Goal: Contribute content: Contribute content

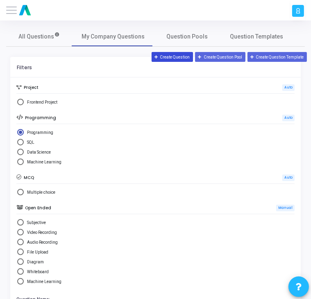
click at [176, 57] on button "Create Question" at bounding box center [173, 57] width 42 height 10
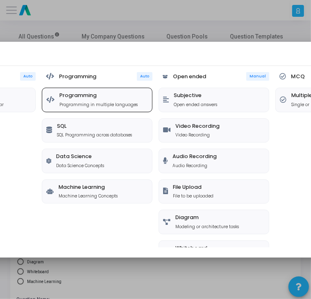
click at [76, 102] on p "Programming in multiple languages" at bounding box center [98, 105] width 78 height 6
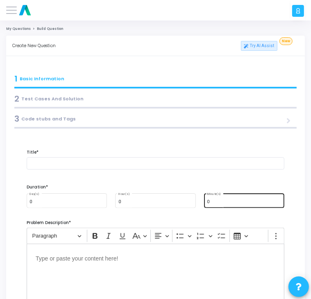
click at [217, 197] on div "0 Minute(s)" at bounding box center [244, 200] width 74 height 16
type input "15"
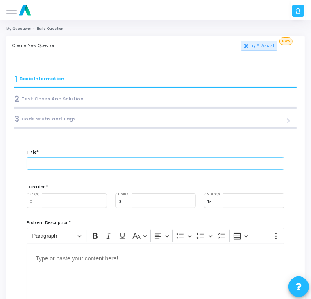
click at [59, 165] on input "text" at bounding box center [156, 164] width 258 height 12
paste input "Count Vowels in a String"
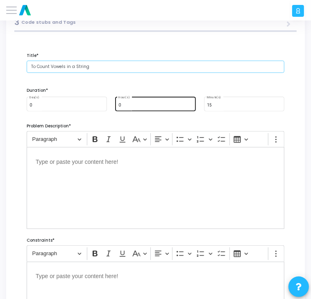
scroll to position [98, 0]
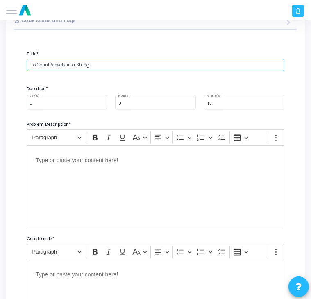
type input "To Count Vowels in a String"
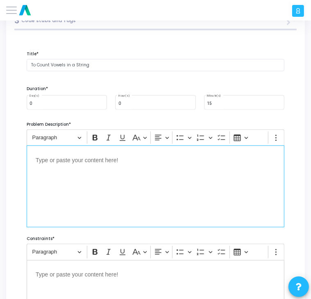
click at [72, 172] on div "Editor editing area: main" at bounding box center [156, 187] width 258 height 82
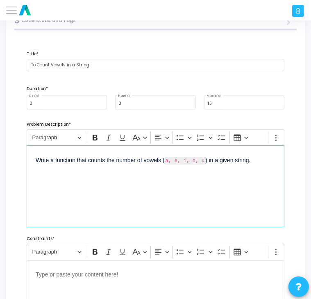
click at [203, 162] on p "Write a function that counts the number of vowels ( a, e, i, o, u ) in a given …" at bounding box center [156, 160] width 240 height 11
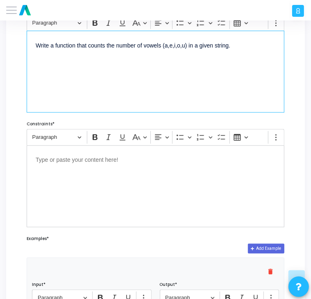
scroll to position [213, 0]
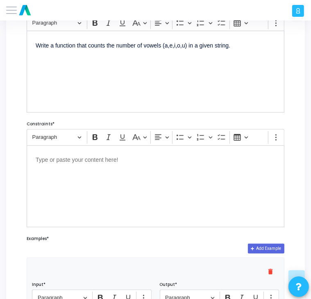
click at [131, 171] on div "Editor editing area: main" at bounding box center [156, 187] width 258 height 82
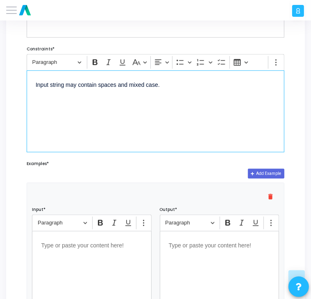
scroll to position [289, 0]
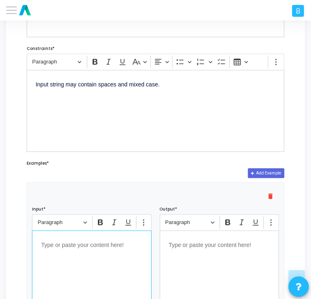
click at [64, 265] on div "Editor editing area: main" at bounding box center [91, 272] width 119 height 82
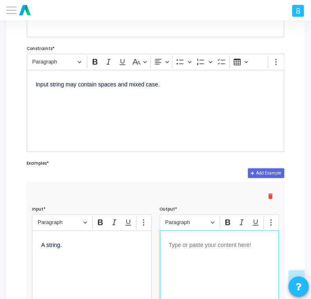
click at [203, 268] on div "Editor editing area: main" at bounding box center [219, 272] width 119 height 82
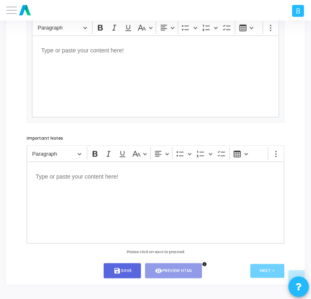
scroll to position [601, 0]
click at [120, 268] on icon "save" at bounding box center [117, 271] width 7 height 7
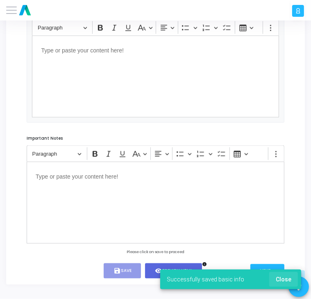
click at [288, 282] on span "Close" at bounding box center [284, 279] width 16 height 7
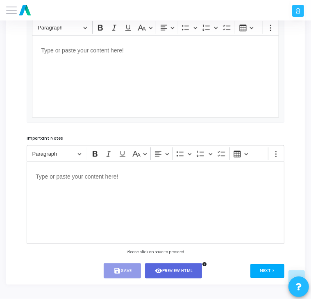
click at [273, 268] on button "Next >" at bounding box center [268, 272] width 34 height 14
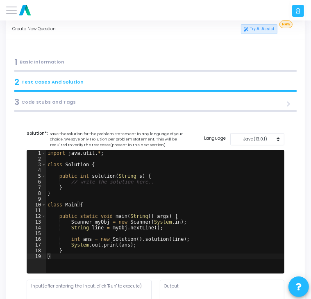
scroll to position [0, 0]
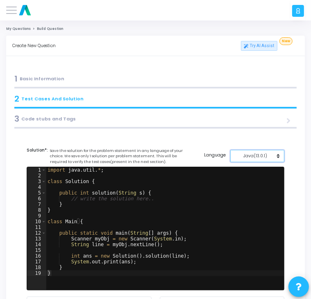
click at [262, 154] on div "Java(13.0.1)" at bounding box center [255, 156] width 41 height 6
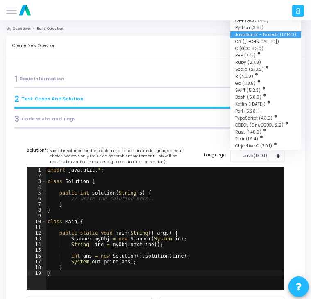
click at [262, 34] on button "JavaScript - NodeJs (12.14.0)" at bounding box center [266, 34] width 71 height 7
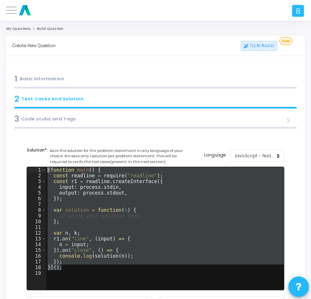
drag, startPoint x: 67, startPoint y: 266, endPoint x: 41, endPoint y: 160, distance: 109.3
click at [41, 160] on cj-code-editor "Solution*: Save the solution for the problem statement in any language of your …" at bounding box center [156, 245] width 258 height 197
type textarea "(function main() { const readline = require("readline");"
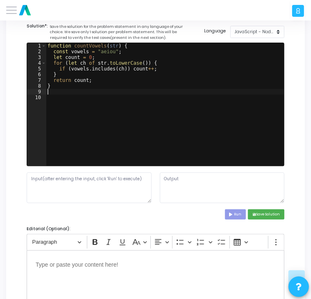
scroll to position [126, 0]
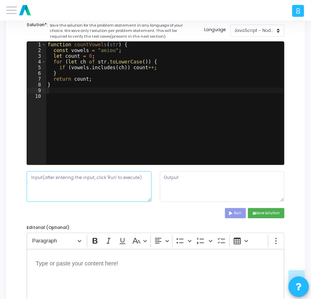
click at [46, 182] on textarea at bounding box center [89, 186] width 125 height 31
paste textarea ""Hello World""
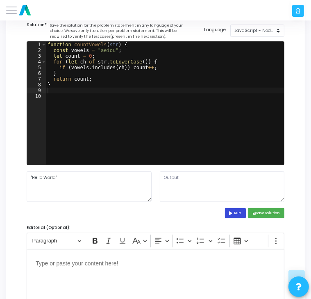
click at [238, 213] on button "Run" at bounding box center [235, 213] width 21 height 10
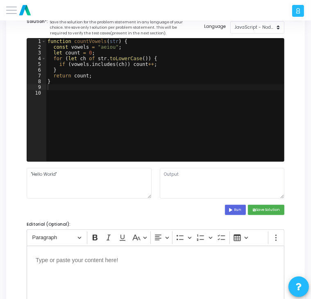
scroll to position [130, 0]
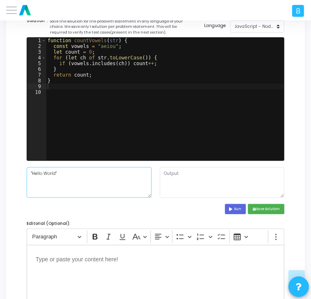
click at [98, 169] on textarea ""Hello World"" at bounding box center [89, 182] width 125 height 31
type textarea "Hello World"
click at [238, 209] on button "Run" at bounding box center [235, 209] width 21 height 10
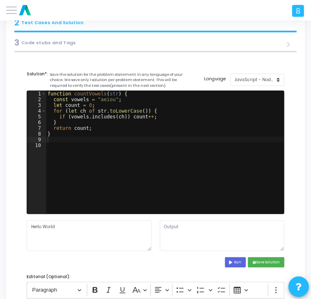
scroll to position [75, 0]
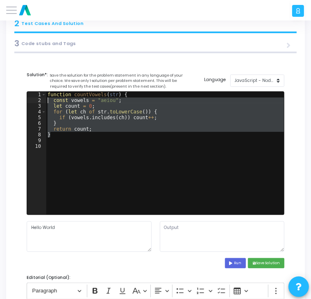
drag, startPoint x: 62, startPoint y: 137, endPoint x: 46, endPoint y: 99, distance: 42.1
click at [46, 99] on div "} 1 2 3 4 5 6 7 8 9 10 function countVowels ( str ) { const vowels = "aeiou" ; …" at bounding box center [155, 153] width 257 height 123
type textarea "const vowels = "aeiou"; let count = 0;"
click at [46, 99] on div "2" at bounding box center [36, 101] width 19 height 6
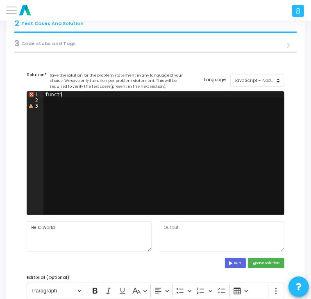
type textarea "f"
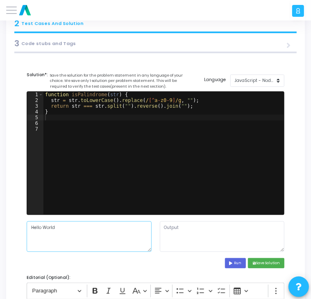
drag, startPoint x: 70, startPoint y: 236, endPoint x: 15, endPoint y: 233, distance: 55.5
click at [15, 233] on div "Title* To Count Vowels in a String Duration* 0 Day(s) 0 Hour(s) 15 Minute(s) Pr…" at bounding box center [155, 302] width 287 height 477
paste textarea "Racecar"
type textarea "Racecar"
click at [237, 265] on button "Run" at bounding box center [235, 263] width 21 height 10
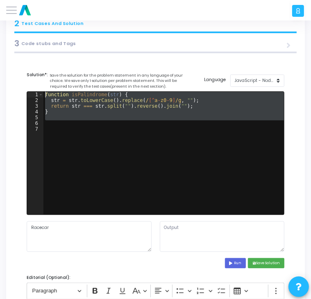
drag, startPoint x: 75, startPoint y: 125, endPoint x: 44, endPoint y: 96, distance: 42.7
click at [44, 96] on div "function isPalindrome ( str ) { str = str . toLowerCase ( ) . replace ( / [^ a …" at bounding box center [163, 159] width 241 height 135
type textarea "function isPalindrome(str) { str = str.toLowerCase().replace(/[^a-z0-9]/g, "");"
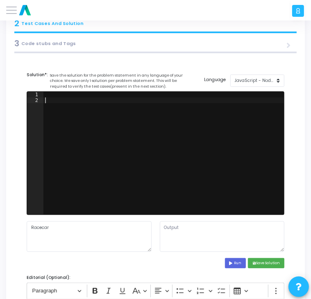
click at [58, 99] on div at bounding box center [163, 159] width 241 height 135
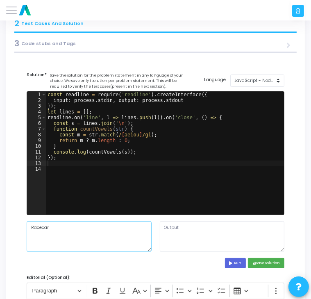
drag, startPoint x: 55, startPoint y: 229, endPoint x: 27, endPoint y: 229, distance: 27.9
click at [27, 229] on textarea "Racecar" at bounding box center [89, 237] width 125 height 31
paste textarea "Hello World"
type textarea "Hello World"
click at [236, 261] on button "Run" at bounding box center [235, 263] width 21 height 10
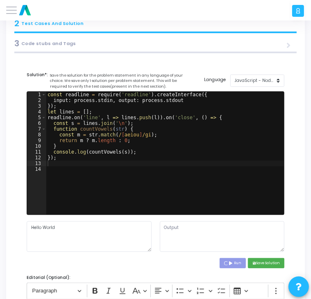
type textarea "3"
click at [254, 264] on icon "save" at bounding box center [255, 264] width 4 height 4
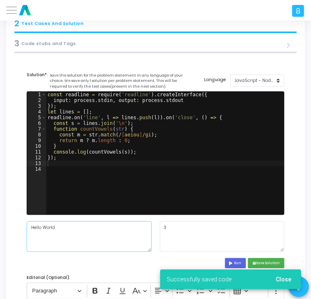
drag, startPoint x: 71, startPoint y: 230, endPoint x: 22, endPoint y: 232, distance: 48.8
click at [23, 232] on div "Hello World" at bounding box center [89, 237] width 133 height 31
click at [14, 233] on div "Title* To Count Vowels in a String Duration* 0 Day(s) 0 Hour(s) 15 Minute(s) Pr…" at bounding box center [155, 302] width 287 height 477
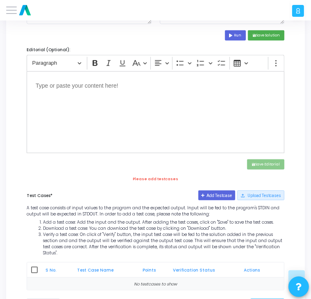
scroll to position [330, 0]
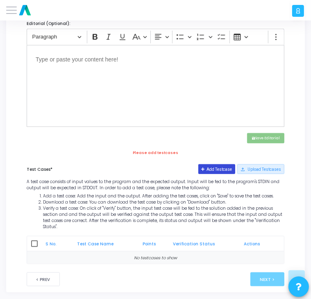
click at [219, 168] on button "Add Testcase" at bounding box center [217, 169] width 37 height 10
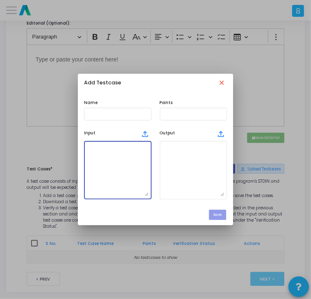
click at [114, 159] on textarea at bounding box center [118, 170] width 62 height 53
paste textarea "Hello World"
type textarea "Hello World"
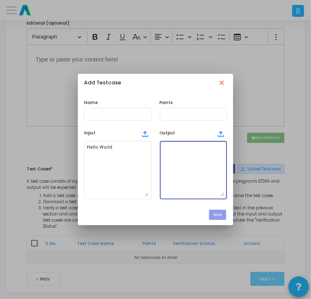
click at [197, 151] on textarea at bounding box center [194, 170] width 62 height 53
type textarea "3"
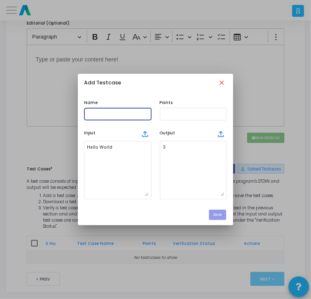
click at [113, 116] on input "text" at bounding box center [118, 114] width 62 height 5
type input "Testcase"
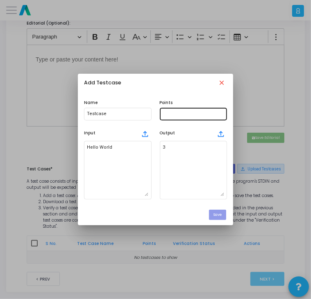
click at [171, 119] on div at bounding box center [194, 114] width 62 height 14
type input "100"
click at [215, 215] on button "Save" at bounding box center [217, 215] width 17 height 10
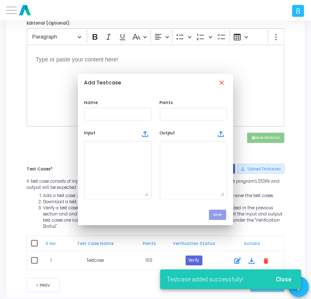
scroll to position [330, 0]
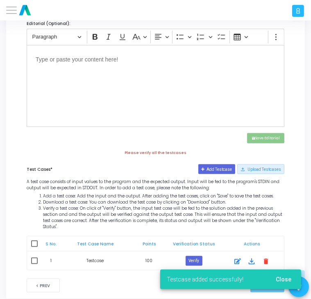
click at [34, 258] on span at bounding box center [34, 261] width 7 height 7
click at [34, 265] on input "checkbox" at bounding box center [34, 265] width 0 height 0
checkbox input "true"
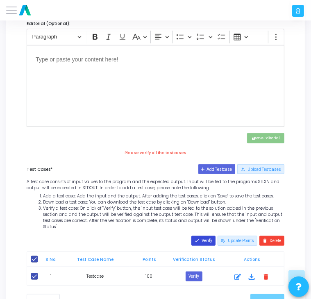
click at [198, 238] on mat-icon "done" at bounding box center [197, 240] width 5 height 5
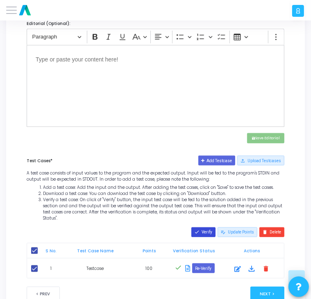
scroll to position [345, 0]
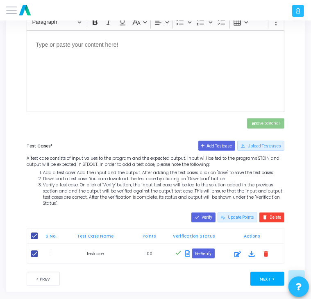
click at [258, 272] on button "Next >" at bounding box center [268, 279] width 34 height 14
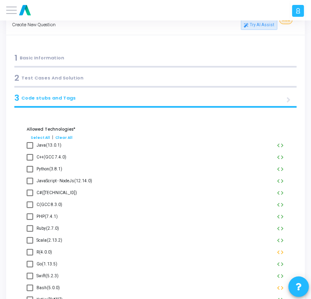
scroll to position [0, 0]
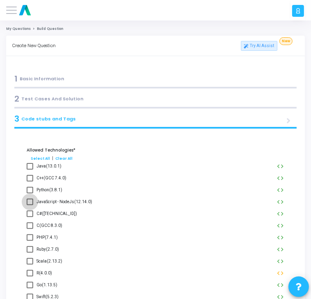
click at [28, 203] on span at bounding box center [30, 202] width 7 height 7
click at [30, 206] on input "JavaScript - NodeJs(12.14.0)" at bounding box center [30, 206] width 0 height 0
checkbox input "true"
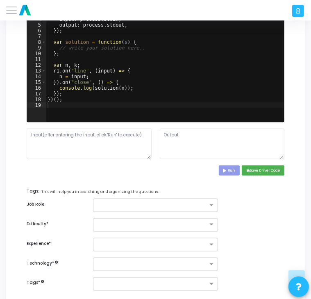
scroll to position [507, 0]
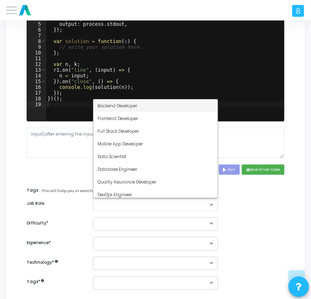
click at [132, 199] on div at bounding box center [155, 205] width 125 height 14
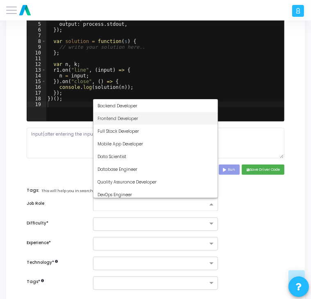
click at [126, 119] on span "Frontend Developer" at bounding box center [118, 119] width 41 height 6
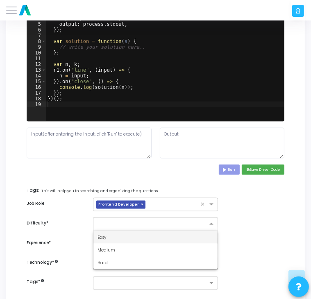
click at [120, 222] on input "text" at bounding box center [148, 223] width 100 height 6
click at [114, 238] on div "Easy" at bounding box center [156, 237] width 124 height 13
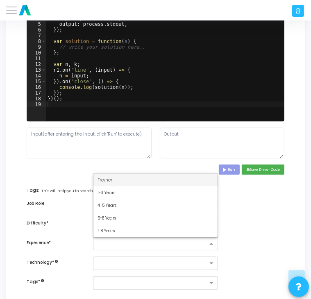
click at [112, 246] on input "text" at bounding box center [153, 245] width 110 height 6
click at [109, 177] on span "Fresher" at bounding box center [105, 180] width 15 height 6
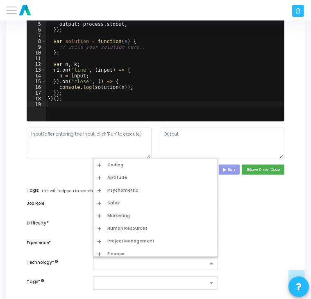
click at [100, 263] on input "text" at bounding box center [153, 264] width 110 height 6
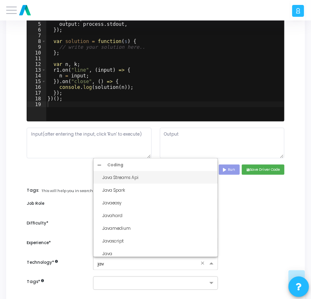
type input "java"
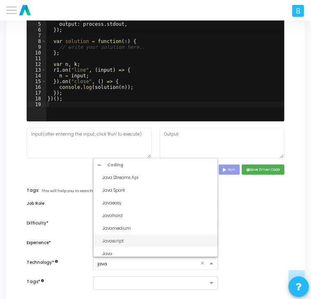
click at [125, 240] on div "Javascript" at bounding box center [158, 241] width 111 height 6
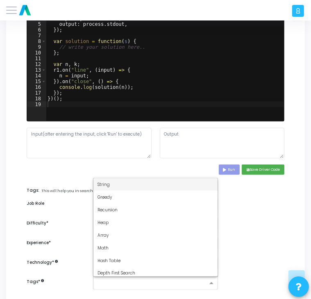
click at [105, 284] on input "text" at bounding box center [153, 284] width 110 height 6
type input "dy"
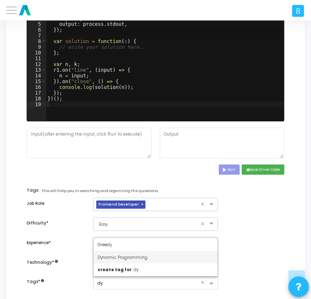
click at [123, 252] on div "Dynamic Programming" at bounding box center [156, 257] width 124 height 13
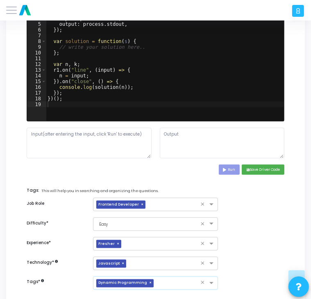
scroll to position [560, 0]
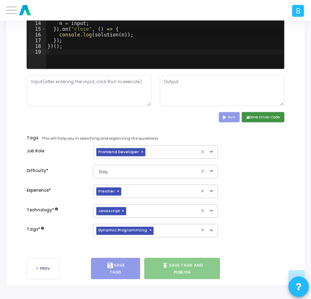
click at [248, 117] on icon "save" at bounding box center [249, 118] width 4 height 4
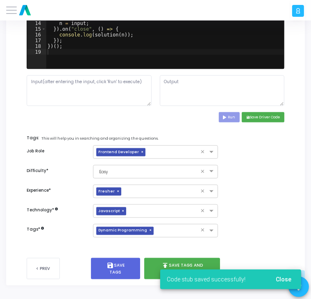
click at [163, 261] on div "Code stub saved successfully! Close" at bounding box center [231, 279] width 161 height 39
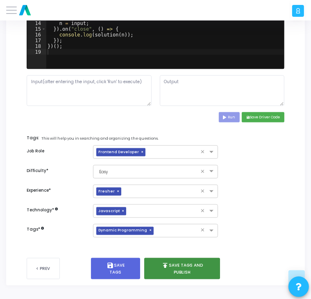
drag, startPoint x: 163, startPoint y: 261, endPoint x: 184, endPoint y: 268, distance: 21.5
click at [184, 268] on button "publish Save Tags and Publish" at bounding box center [182, 268] width 76 height 21
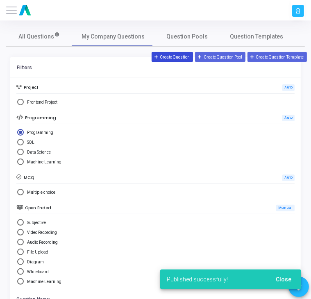
click at [176, 57] on button "Create Question" at bounding box center [173, 57] width 42 height 10
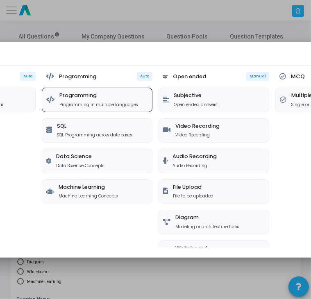
click at [112, 102] on p "Programming in multiple languages" at bounding box center [98, 105] width 78 height 6
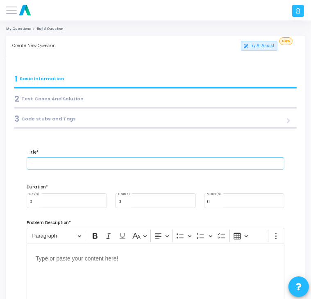
click at [85, 166] on input "text" at bounding box center [156, 164] width 258 height 12
paste input "Find Factorial of a Number"
type input "To Find Factorial of a Number"
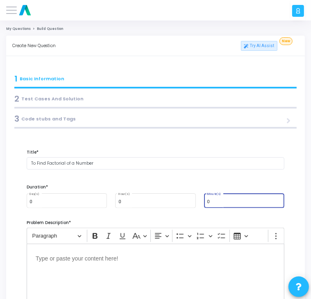
click at [220, 202] on input "0" at bounding box center [244, 202] width 74 height 5
type input "15"
click at [169, 217] on div "0 Day(s) 0 Hour(s) 15 Minute(s)" at bounding box center [156, 204] width 266 height 25
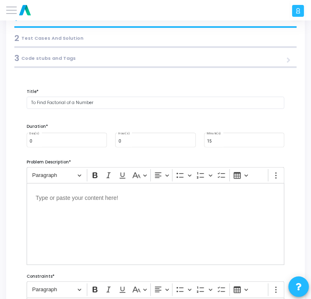
scroll to position [62, 0]
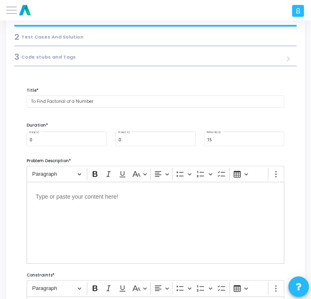
click at [49, 199] on p "Editor editing area: main" at bounding box center [156, 196] width 240 height 10
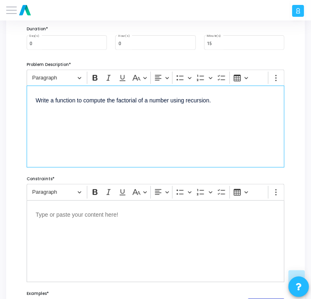
scroll to position [159, 0]
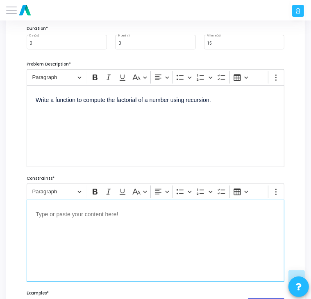
click at [64, 240] on div "Editor editing area: main" at bounding box center [156, 241] width 258 height 82
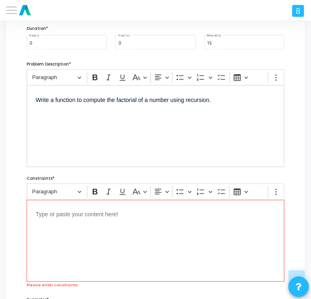
click at [75, 228] on div "Editor editing area: main" at bounding box center [156, 241] width 258 height 82
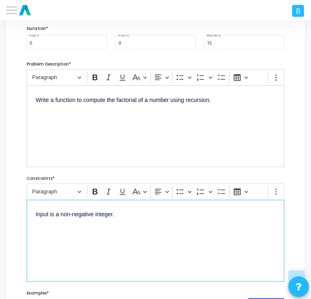
click at [39, 232] on p "Editor editing area: main" at bounding box center [156, 229] width 240 height 10
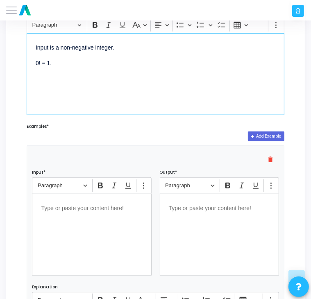
scroll to position [327, 0]
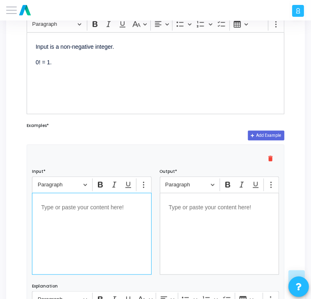
click at [97, 222] on div "Editor editing area: main" at bounding box center [91, 234] width 119 height 82
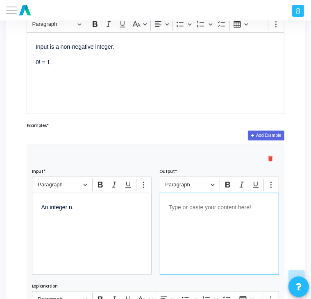
click at [183, 202] on p "Editor editing area: main" at bounding box center [219, 207] width 101 height 10
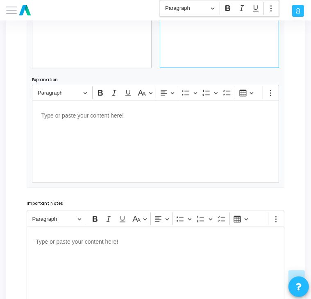
scroll to position [601, 0]
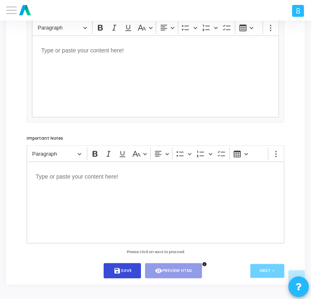
click at [112, 269] on button "save Save" at bounding box center [122, 271] width 37 height 15
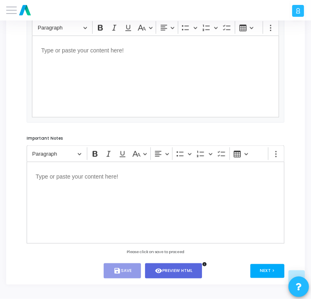
click at [269, 272] on button "Next >" at bounding box center [268, 272] width 34 height 14
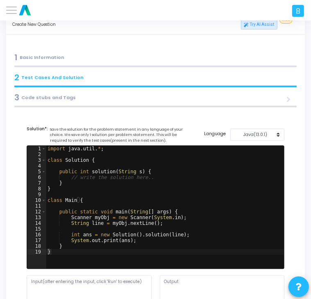
scroll to position [0, 0]
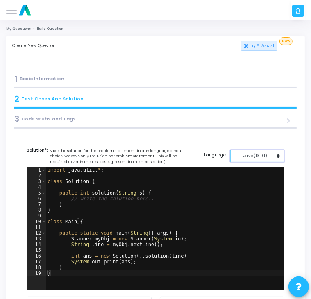
click at [258, 159] on div "Java(13.0.1)" at bounding box center [255, 156] width 41 height 6
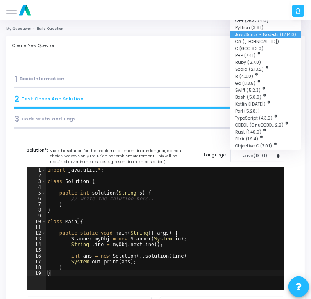
click at [263, 34] on button "JavaScript - NodeJs (12.14.0)" at bounding box center [266, 34] width 71 height 7
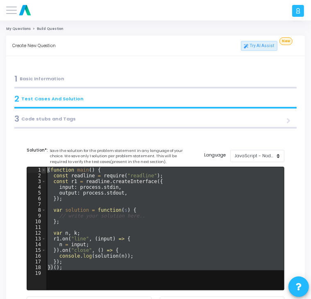
drag, startPoint x: 62, startPoint y: 272, endPoint x: 42, endPoint y: 169, distance: 105.2
click at [42, 169] on div "1 2 3 4 5 6 7 8 9 10 11 12 13 14 15 16 17 18 19 ( function main ( ) { const rea…" at bounding box center [155, 228] width 257 height 123
type textarea "(function main() { const readline = require("readline");"
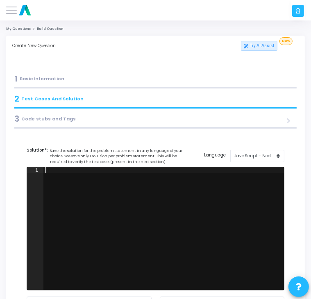
click at [52, 173] on div at bounding box center [163, 234] width 241 height 135
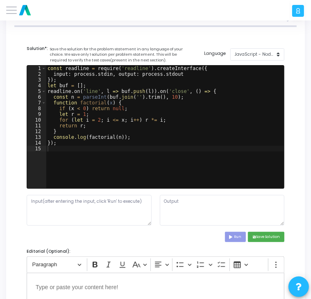
scroll to position [103, 0]
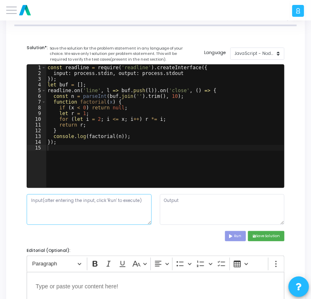
click at [67, 212] on textarea at bounding box center [89, 209] width 125 height 31
type textarea "5"
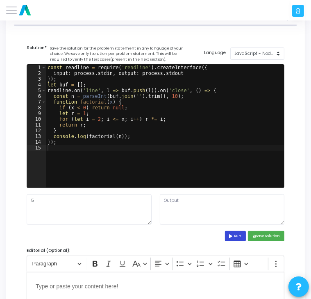
click at [234, 238] on button "Run" at bounding box center [235, 236] width 21 height 10
type textarea "120"
click at [262, 236] on button "save Save Solution" at bounding box center [266, 236] width 37 height 10
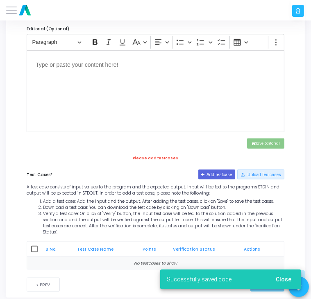
scroll to position [330, 0]
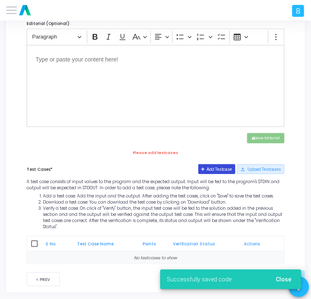
click at [224, 168] on button "Add Testcase" at bounding box center [217, 169] width 37 height 10
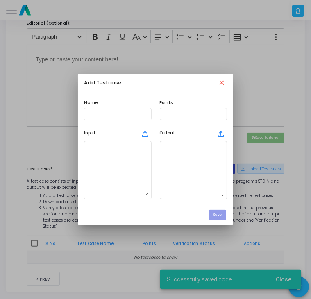
scroll to position [0, 0]
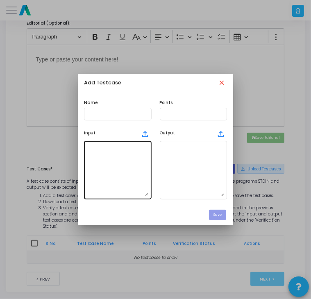
click at [128, 152] on textarea at bounding box center [118, 170] width 62 height 53
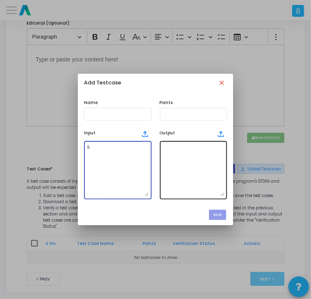
type textarea "5"
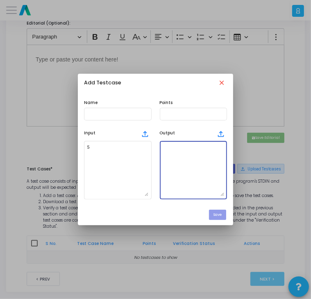
click at [211, 153] on textarea at bounding box center [194, 170] width 62 height 53
type textarea "120"
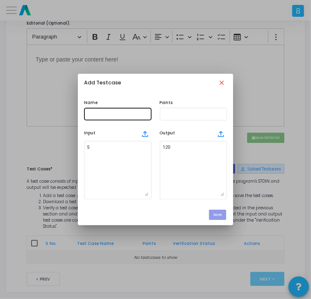
click at [113, 118] on div at bounding box center [118, 114] width 62 height 14
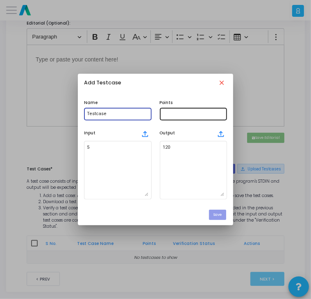
type input "Testcase"
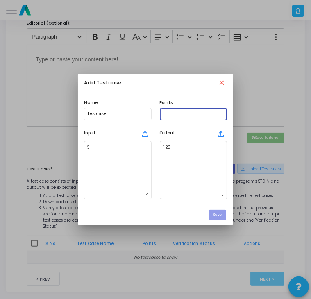
click at [178, 115] on input "text" at bounding box center [194, 114] width 62 height 5
type input "100"
click at [218, 215] on button "Save" at bounding box center [217, 215] width 17 height 10
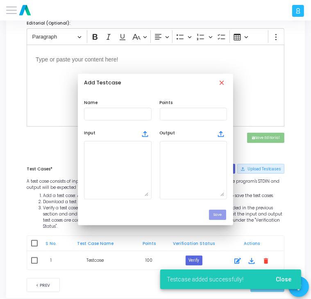
scroll to position [330, 0]
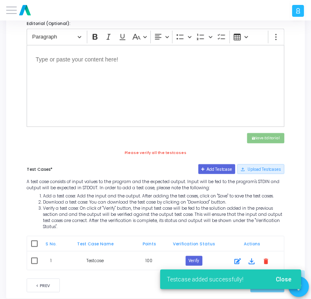
click at [33, 258] on span at bounding box center [34, 261] width 7 height 7
click at [34, 265] on input "checkbox" at bounding box center [34, 265] width 0 height 0
checkbox input "true"
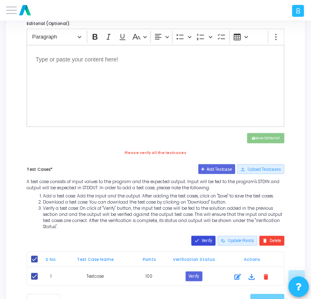
click at [209, 236] on button "done Verify" at bounding box center [204, 241] width 24 height 10
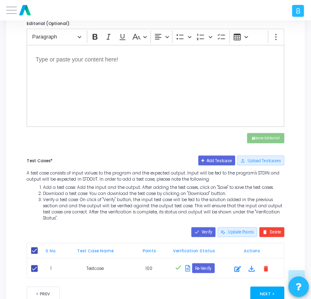
click at [259, 287] on button "Next >" at bounding box center [268, 294] width 34 height 14
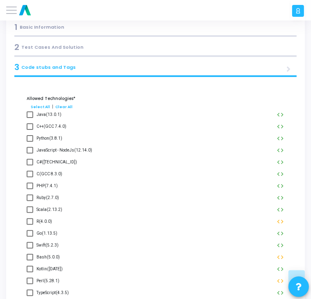
scroll to position [0, 0]
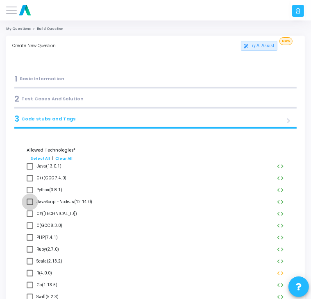
click at [28, 203] on span at bounding box center [30, 202] width 7 height 7
click at [30, 206] on input "JavaScript - NodeJs(12.14.0)" at bounding box center [30, 206] width 0 height 0
checkbox input "true"
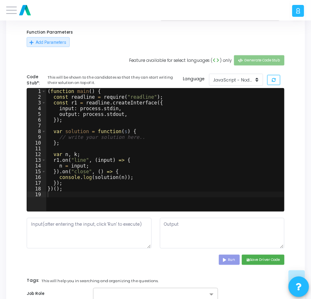
scroll to position [422, 0]
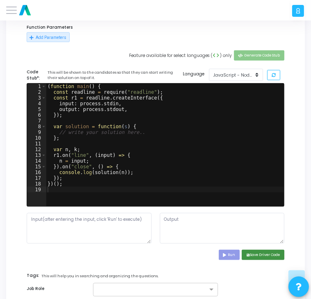
click at [248, 252] on button "save Save Driver Code" at bounding box center [263, 255] width 43 height 10
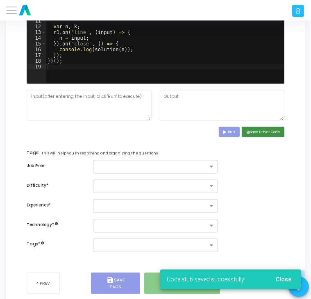
scroll to position [560, 0]
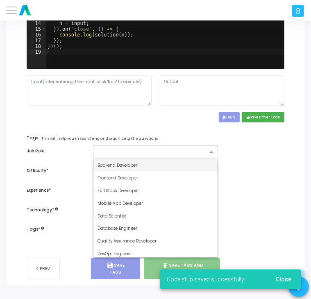
click at [187, 150] on input "text" at bounding box center [153, 153] width 110 height 6
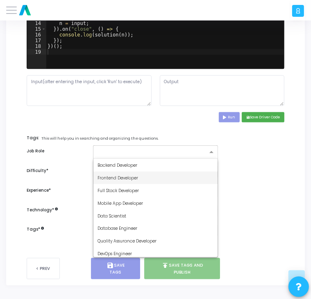
click at [159, 176] on div "Frontend Developer" at bounding box center [156, 178] width 124 height 13
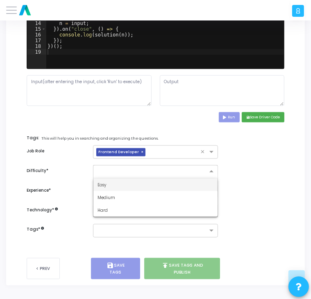
click at [159, 176] on div at bounding box center [155, 172] width 125 height 14
click at [151, 181] on div "Easy" at bounding box center [156, 185] width 124 height 13
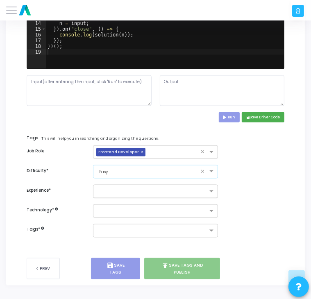
click at [148, 191] on input "text" at bounding box center [153, 192] width 110 height 6
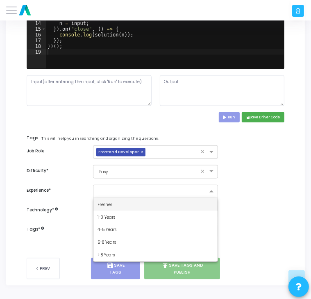
click at [139, 199] on div "Fresher" at bounding box center [156, 205] width 124 height 13
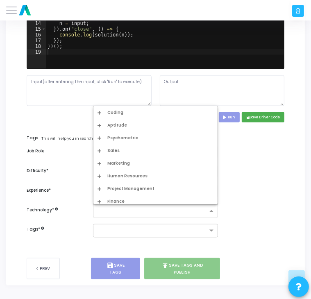
click at [132, 210] on input "text" at bounding box center [153, 212] width 110 height 6
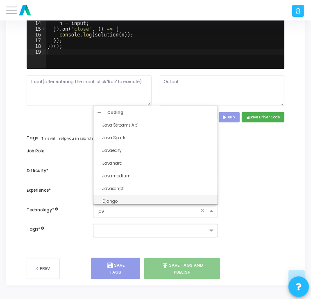
type input "java"
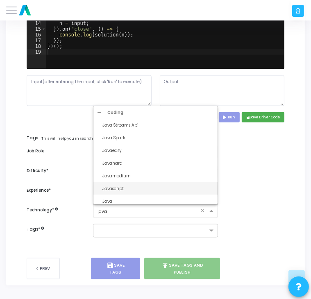
click at [121, 187] on div "Javascript" at bounding box center [158, 189] width 111 height 6
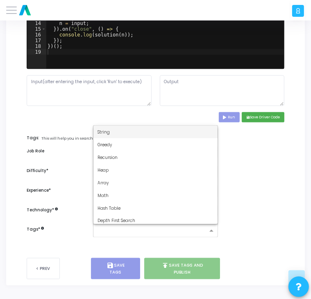
click at [100, 226] on div at bounding box center [151, 230] width 114 height 9
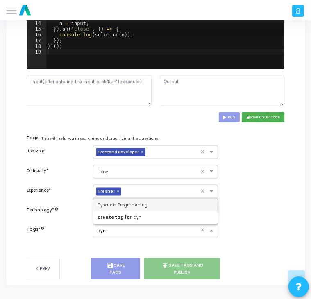
type input "dyna"
click at [138, 204] on span "Dynamic Programming" at bounding box center [123, 205] width 50 height 6
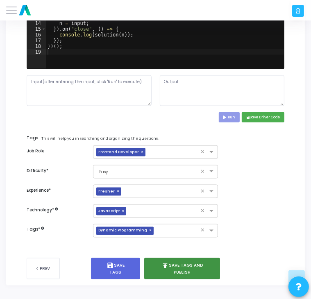
click at [173, 270] on button "publish Save Tags and Publish" at bounding box center [182, 268] width 76 height 21
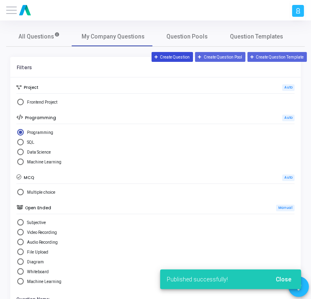
click at [172, 58] on button "Create Question" at bounding box center [173, 57] width 42 height 10
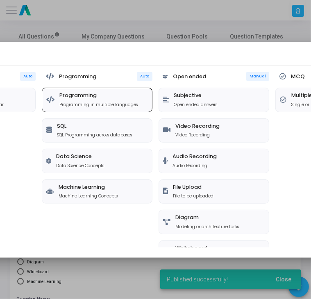
click at [107, 89] on div "Programming Programming in multiple languages" at bounding box center [97, 100] width 110 height 24
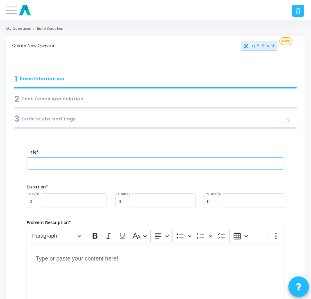
click at [77, 168] on input "text" at bounding box center [156, 164] width 258 height 12
click at [71, 165] on input "To" at bounding box center [156, 164] width 258 height 12
paste input "Check if a String is a Palindrome"
type input "To Check if a String is a Palindrome"
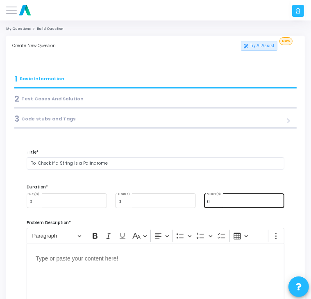
click at [235, 208] on div "0 Minute(s)" at bounding box center [244, 200] width 74 height 16
type input "15"
click at [213, 220] on div "Problem Description*" at bounding box center [156, 223] width 266 height 10
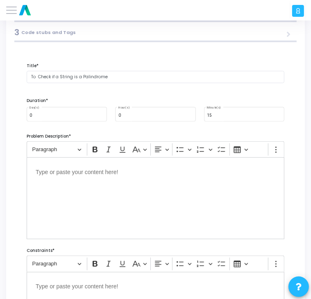
scroll to position [87, 0]
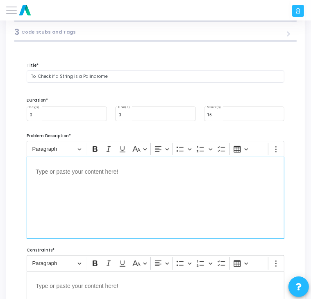
click at [77, 183] on div "Editor editing area: main" at bounding box center [156, 198] width 258 height 82
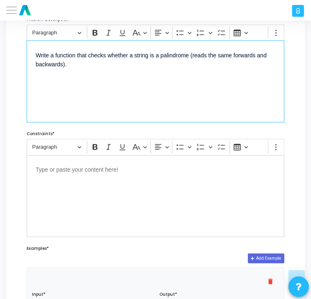
scroll to position [205, 0]
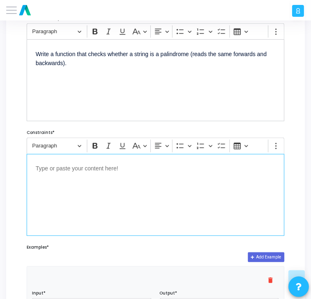
click at [77, 169] on p "Editor editing area: main" at bounding box center [156, 168] width 240 height 10
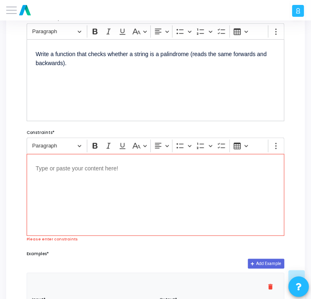
click at [47, 169] on p "Editor editing area: main" at bounding box center [156, 168] width 240 height 10
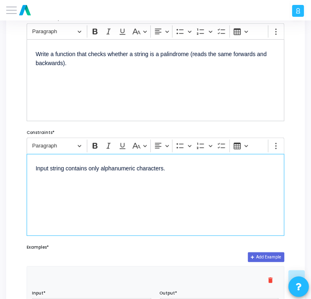
click at [170, 169] on p "Input string contains only alphanumeric characters." at bounding box center [156, 168] width 240 height 10
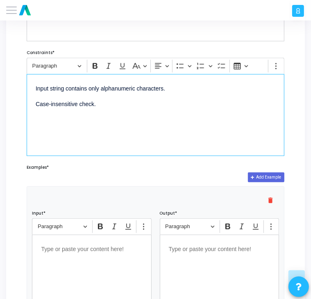
scroll to position [285, 0]
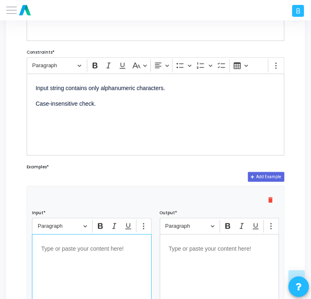
click at [48, 258] on div "Editor editing area: main" at bounding box center [91, 276] width 119 height 82
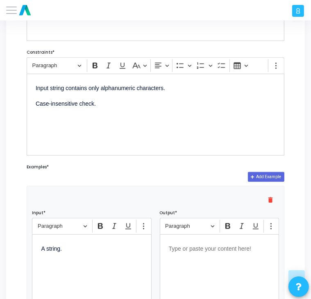
click at [179, 258] on div "Editor editing area: main" at bounding box center [219, 276] width 119 height 82
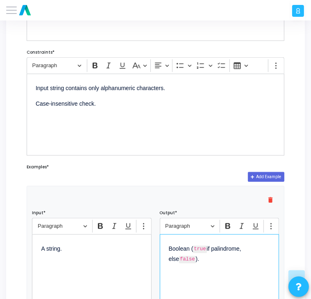
click at [209, 251] on p "Boolean ( true if palindrome, else false )." at bounding box center [219, 254] width 101 height 21
click at [184, 258] on code "false" at bounding box center [187, 259] width 16 height 7
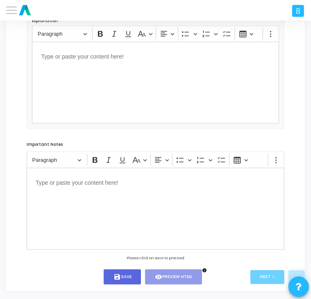
scroll to position [601, 0]
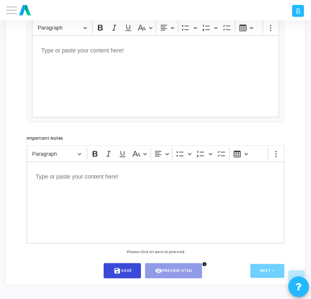
click at [127, 271] on button "save Save" at bounding box center [122, 271] width 37 height 15
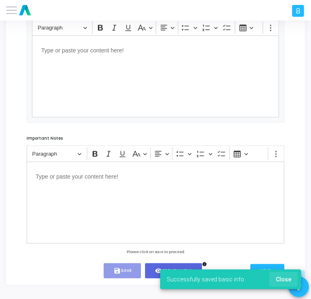
click at [281, 278] on span "Close" at bounding box center [284, 279] width 16 height 7
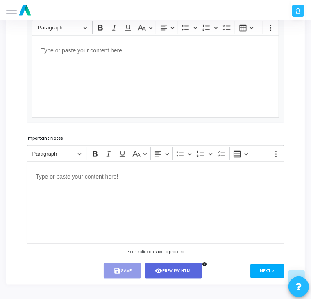
click at [263, 274] on button "Next >" at bounding box center [268, 272] width 34 height 14
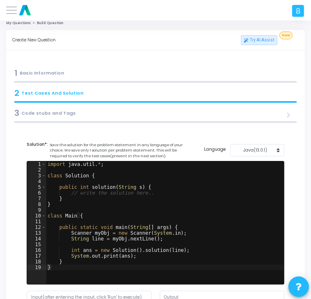
scroll to position [0, 0]
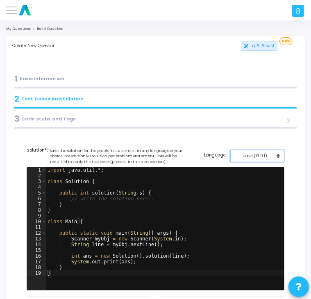
click at [267, 157] on div "Java(13.0.1)" at bounding box center [255, 156] width 41 height 6
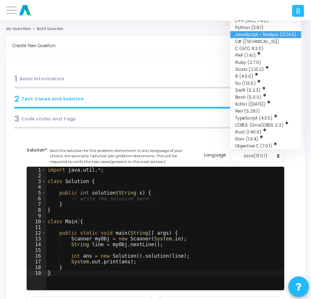
click at [264, 34] on button "JavaScript - NodeJs (12.14.0)" at bounding box center [266, 34] width 71 height 7
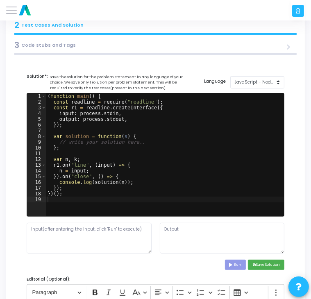
scroll to position [75, 0]
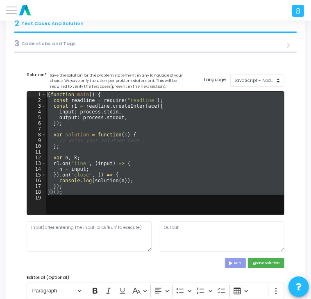
drag, startPoint x: 64, startPoint y: 201, endPoint x: 44, endPoint y: 97, distance: 105.3
click at [44, 97] on div "1 2 3 4 5 6 7 8 9 10 11 12 13 14 15 16 17 18 19 ( function main ( ) { const rea…" at bounding box center [155, 153] width 257 height 123
type textarea "(function main() { const readline = require("readline");"
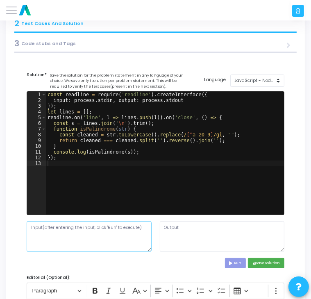
click at [67, 234] on textarea at bounding box center [89, 237] width 125 height 31
paste textarea "Racecar"
type textarea "Racecar"
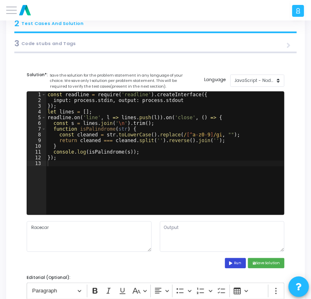
click at [238, 263] on button "Run" at bounding box center [235, 263] width 21 height 10
type textarea "true"
click at [274, 263] on button "save Save Solution" at bounding box center [266, 263] width 37 height 10
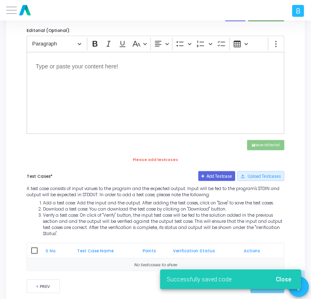
scroll to position [330, 0]
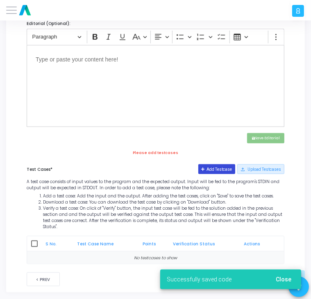
click at [222, 169] on button "Add Testcase" at bounding box center [217, 169] width 37 height 10
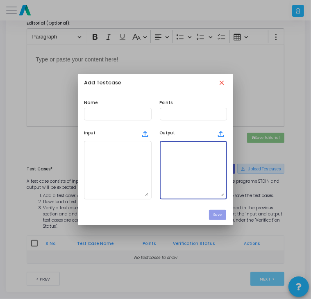
click at [183, 172] on textarea at bounding box center [194, 170] width 62 height 53
click at [116, 153] on textarea at bounding box center [118, 170] width 62 height 53
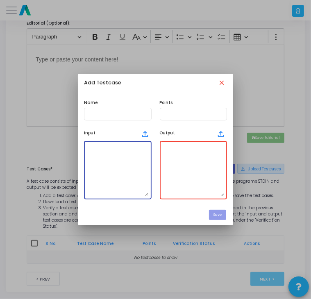
paste textarea "Racecar"
type textarea "Racecar"
click at [179, 156] on textarea at bounding box center [194, 170] width 62 height 53
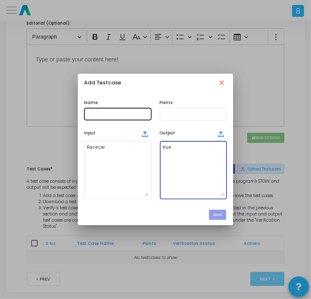
type textarea "true"
click at [107, 117] on div at bounding box center [118, 114] width 62 height 14
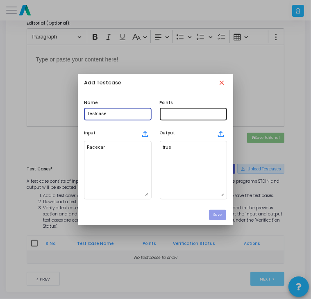
type input "Testcase"
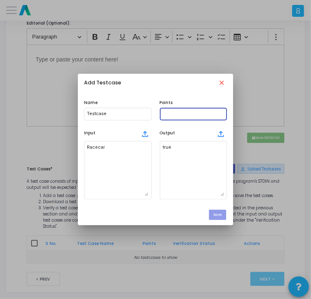
click at [176, 116] on input "text" at bounding box center [194, 114] width 62 height 5
type input "100"
click at [213, 216] on button "Save" at bounding box center [217, 215] width 17 height 10
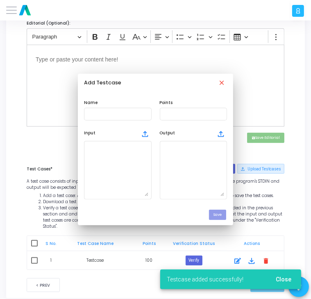
scroll to position [330, 0]
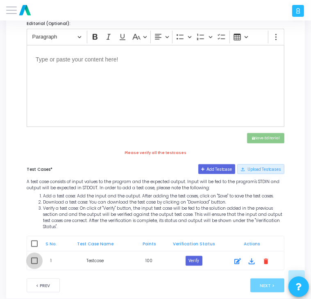
click at [34, 258] on span at bounding box center [34, 261] width 7 height 7
click at [34, 265] on input "checkbox" at bounding box center [34, 265] width 0 height 0
checkbox input "true"
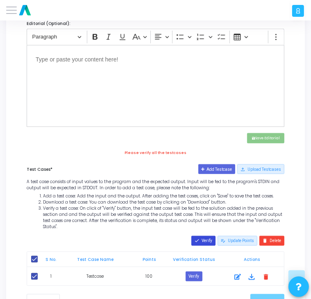
click at [202, 236] on button "done Verify" at bounding box center [204, 241] width 24 height 10
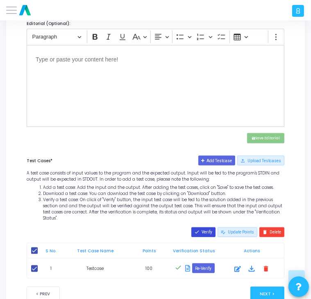
scroll to position [345, 0]
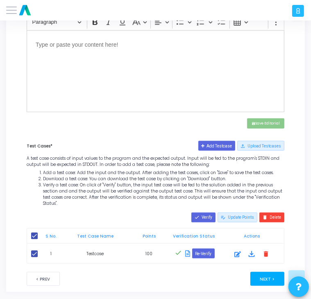
click at [265, 273] on button "Next >" at bounding box center [268, 279] width 34 height 14
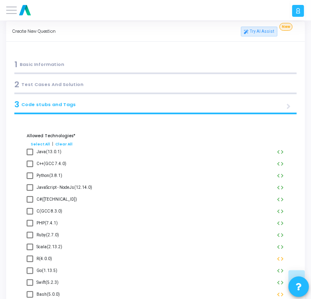
scroll to position [0, 0]
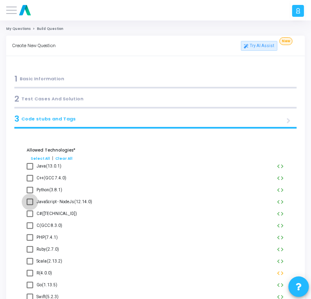
click at [32, 203] on span at bounding box center [30, 202] width 7 height 7
click at [30, 206] on input "JavaScript - NodeJs(12.14.0)" at bounding box center [30, 206] width 0 height 0
checkbox input "true"
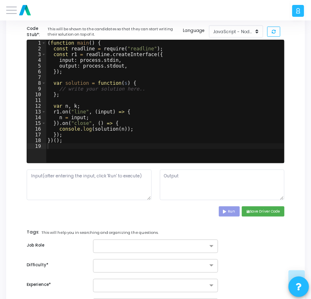
scroll to position [467, 0]
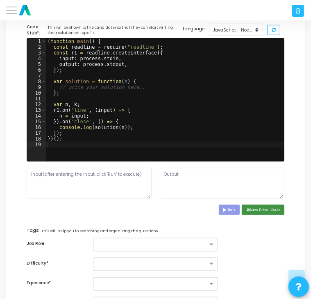
click at [251, 212] on button "save Save Driver Code" at bounding box center [263, 210] width 43 height 10
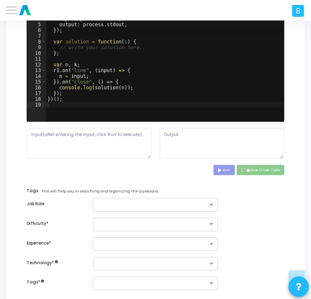
scroll to position [508, 0]
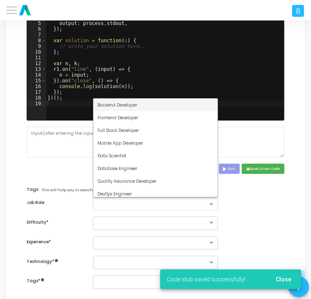
click at [165, 204] on input "text" at bounding box center [153, 204] width 110 height 6
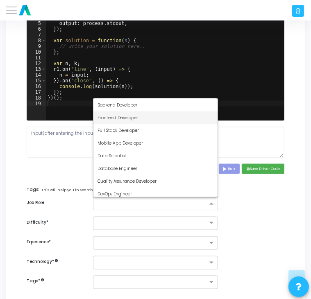
click at [142, 122] on div "Frontend Developer" at bounding box center [156, 118] width 124 height 13
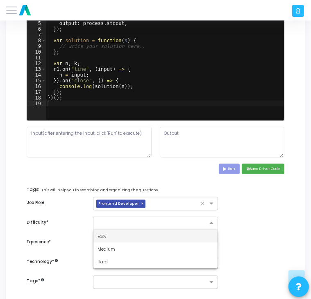
click at [131, 222] on input "text" at bounding box center [148, 222] width 100 height 6
click at [115, 240] on div "Easy" at bounding box center [156, 237] width 124 height 13
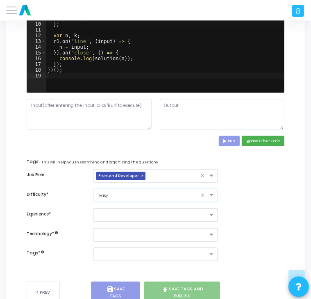
scroll to position [537, 0]
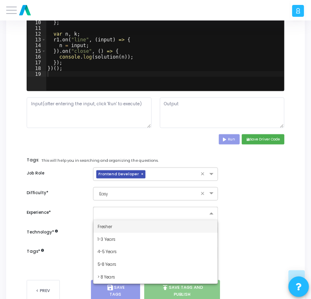
click at [141, 217] on div at bounding box center [151, 214] width 111 height 7
click at [117, 228] on div "Fresher" at bounding box center [156, 227] width 124 height 13
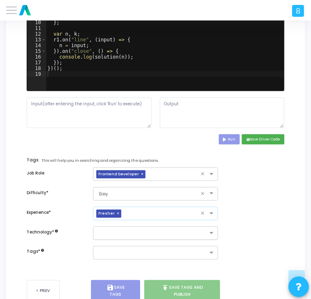
click at [112, 233] on input "text" at bounding box center [153, 234] width 110 height 6
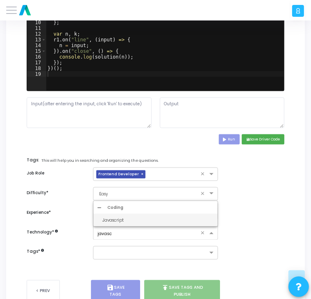
type input "javascr"
click at [111, 224] on div "Javascript" at bounding box center [156, 220] width 124 height 13
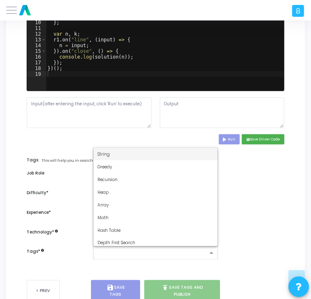
click at [121, 253] on input "text" at bounding box center [153, 254] width 110 height 6
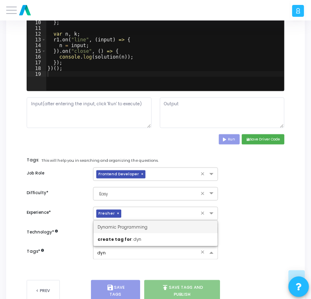
type input "dyna"
click at [128, 230] on div "Dynamic Programming" at bounding box center [156, 227] width 124 height 13
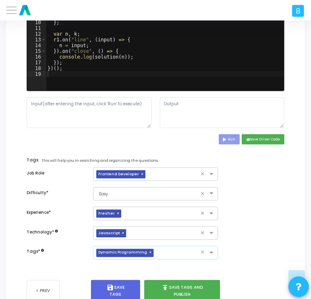
scroll to position [560, 0]
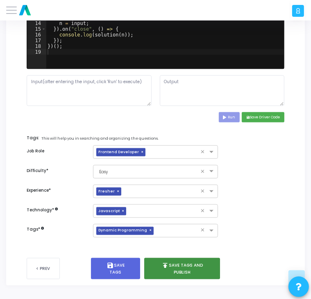
click at [171, 265] on button "publish Save Tags and Publish" at bounding box center [182, 268] width 76 height 21
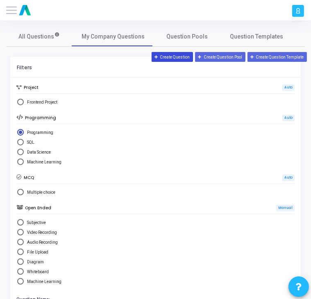
click at [177, 53] on button "Create Question" at bounding box center [173, 57] width 42 height 10
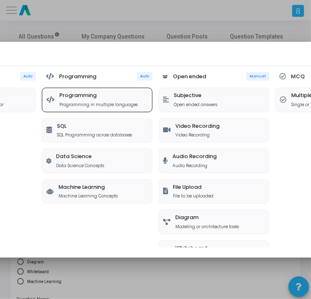
click at [116, 99] on div "Programming Programming in multiple languages" at bounding box center [98, 100] width 78 height 16
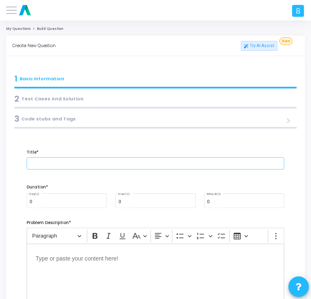
click at [66, 160] on input "text" at bounding box center [156, 164] width 258 height 12
paste input "Find Second Largest Element in an Array"
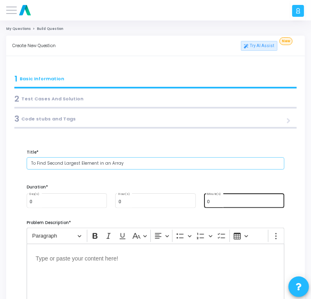
type input "To Find Second Largest Element in an Array"
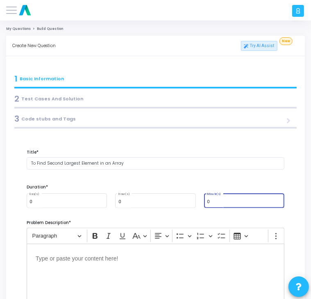
click at [211, 200] on input "0" at bounding box center [244, 202] width 74 height 5
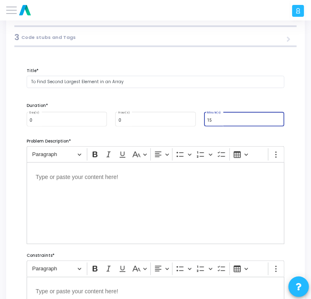
type input "15"
click at [104, 184] on div "Editor editing area: main" at bounding box center [156, 203] width 258 height 82
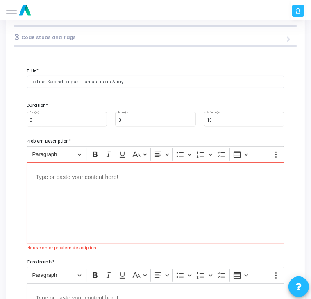
click at [58, 189] on div "Editor editing area: main" at bounding box center [156, 203] width 258 height 82
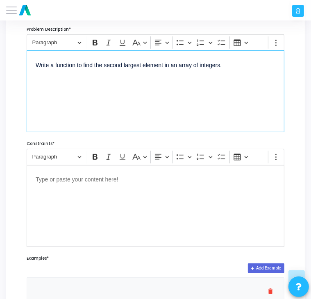
scroll to position [197, 0]
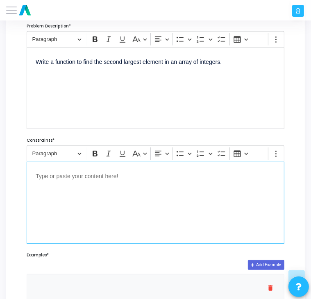
click at [59, 189] on div "Editor editing area: main" at bounding box center [156, 203] width 258 height 82
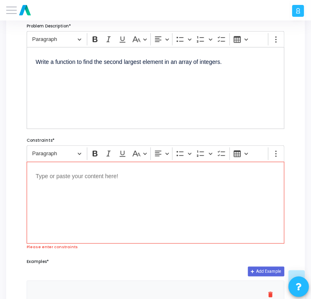
click at [64, 178] on p "Editor editing area: main" at bounding box center [156, 176] width 240 height 10
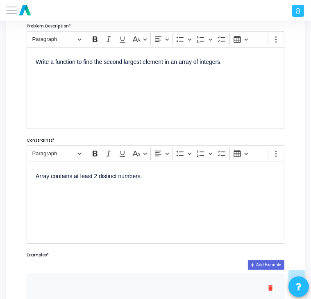
click at [48, 204] on div "Array contains at least 2 distinct numbers." at bounding box center [156, 203] width 258 height 82
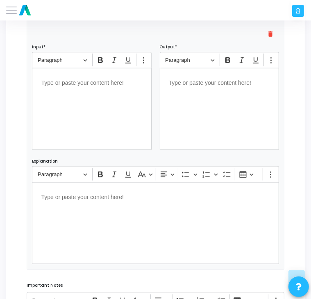
scroll to position [452, 0]
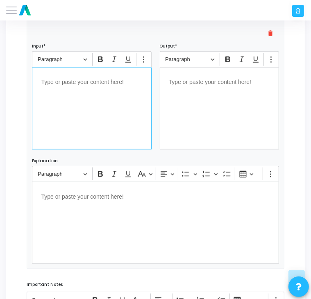
click at [71, 110] on div "Editor editing area: main" at bounding box center [91, 109] width 119 height 82
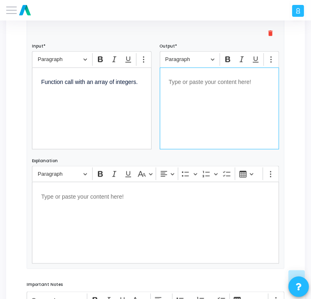
click at [174, 103] on div "Editor editing area: main" at bounding box center [219, 109] width 119 height 82
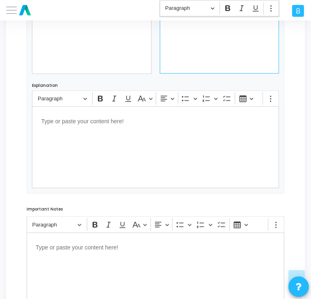
scroll to position [601, 0]
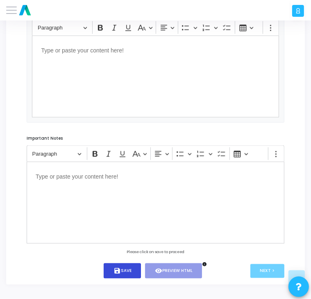
click at [120, 274] on icon "save" at bounding box center [117, 271] width 7 height 7
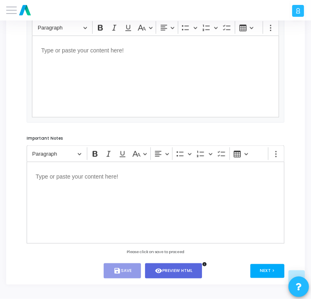
click at [259, 270] on button "Next >" at bounding box center [268, 272] width 34 height 14
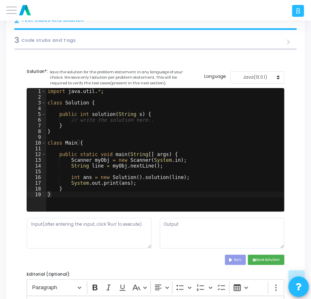
scroll to position [0, 0]
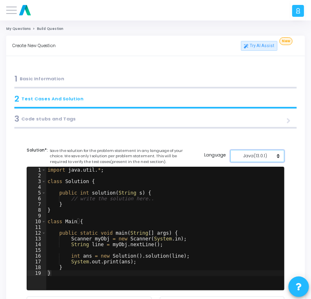
click at [269, 156] on div "Java(13.0.1)" at bounding box center [255, 156] width 41 height 6
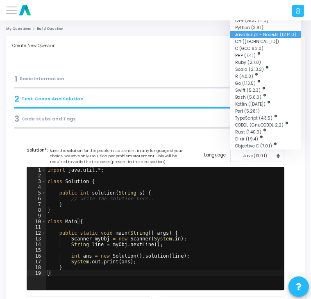
click at [261, 37] on button "JavaScript - NodeJs (12.14.0)" at bounding box center [266, 34] width 71 height 7
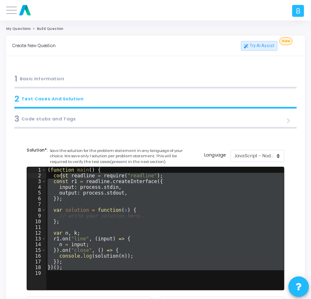
drag, startPoint x: 77, startPoint y: 273, endPoint x: 56, endPoint y: 174, distance: 101.5
click at [56, 174] on div "( function main ( ) { const readline = require ( "readline" ) ; const r1 = read…" at bounding box center [165, 234] width 239 height 135
type textarea "c"
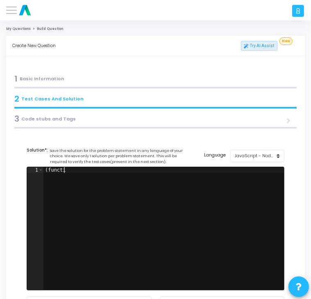
type textarea "("
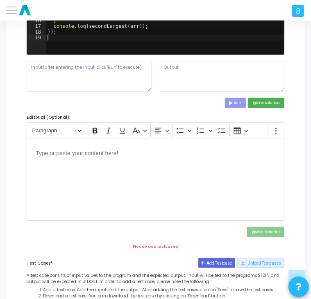
scroll to position [238, 0]
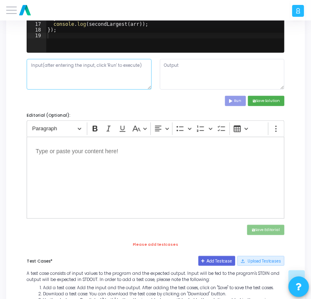
click at [58, 74] on textarea at bounding box center [89, 74] width 125 height 31
paste textarea "5 10 20 4 45 99"
type textarea "5 10 20 4 45 99"
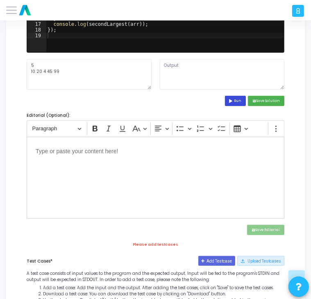
click at [230, 100] on icon at bounding box center [232, 101] width 5 height 4
type textarea "45"
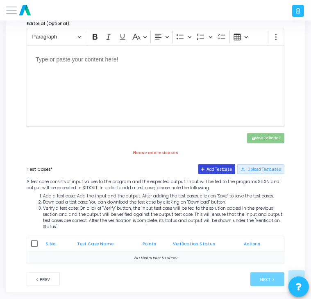
click at [222, 169] on button "Add Testcase" at bounding box center [217, 169] width 37 height 10
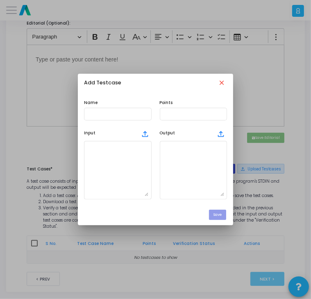
scroll to position [0, 0]
click at [120, 163] on textarea at bounding box center [118, 170] width 62 height 53
paste textarea "5 10 20 4 45 99"
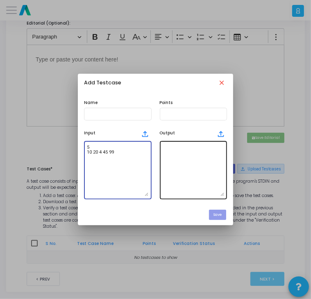
type textarea "5 10 20 4 45 99"
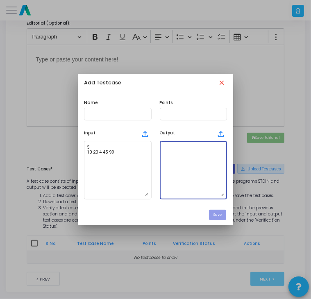
click at [176, 155] on textarea at bounding box center [194, 170] width 62 height 53
type textarea "45"
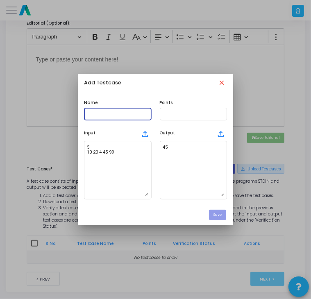
click at [115, 112] on input "text" at bounding box center [118, 114] width 62 height 5
type input "Testcase"
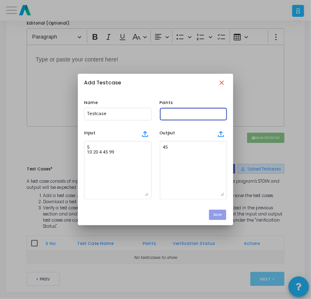
click at [169, 114] on input "text" at bounding box center [194, 114] width 62 height 5
type input "100"
click at [222, 215] on button "Save" at bounding box center [217, 215] width 17 height 10
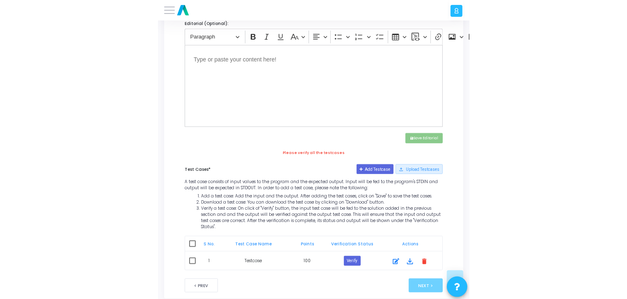
scroll to position [290, 0]
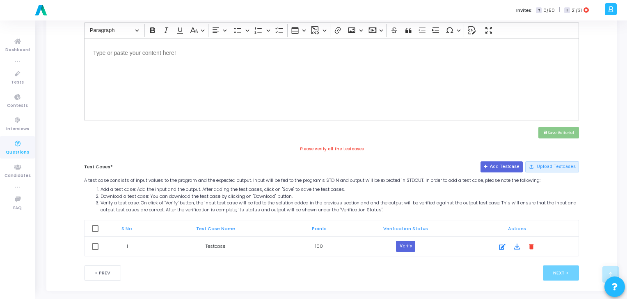
click at [91, 244] on td at bounding box center [95, 246] width 21 height 19
click at [95, 247] on span at bounding box center [95, 247] width 7 height 7
click at [95, 250] on input "checkbox" at bounding box center [95, 250] width 0 height 0
checkbox input "true"
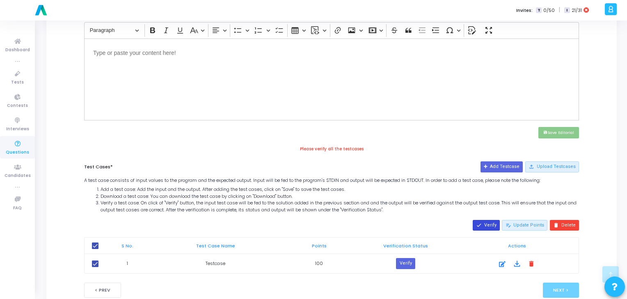
click at [311, 228] on button "done Verify" at bounding box center [486, 225] width 27 height 11
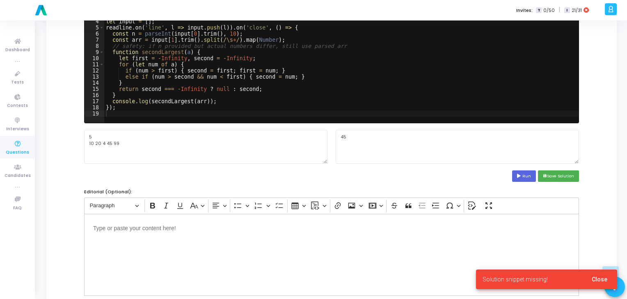
scroll to position [101, 0]
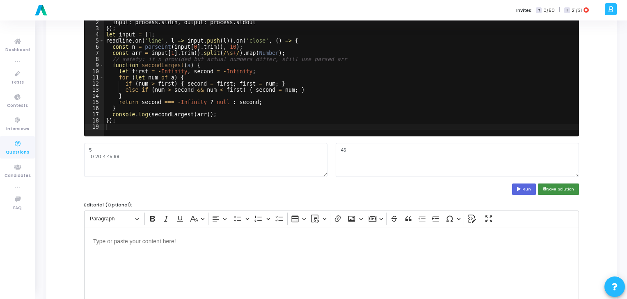
click at [311, 189] on button "save Save Solution" at bounding box center [558, 189] width 41 height 11
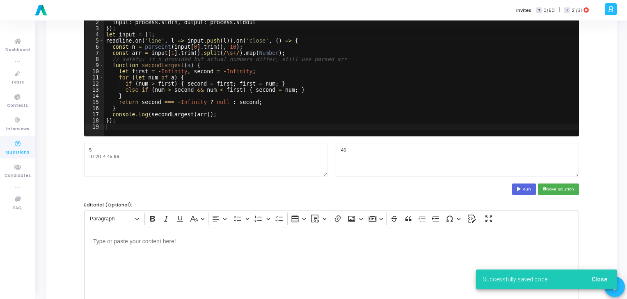
scroll to position [312, 0]
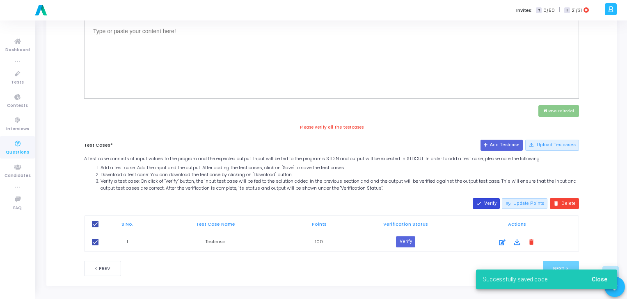
click at [311, 204] on mat-icon "done" at bounding box center [479, 204] width 6 height 6
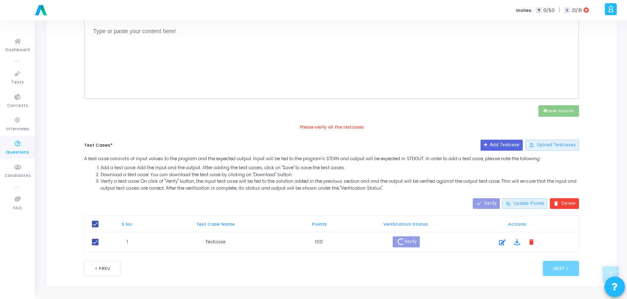
scroll to position [304, 0]
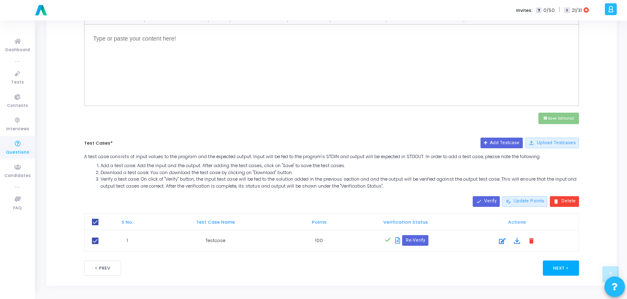
click at [311, 265] on button "Next >" at bounding box center [561, 268] width 37 height 15
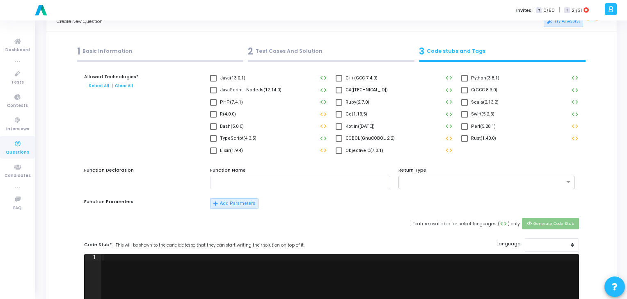
scroll to position [0, 0]
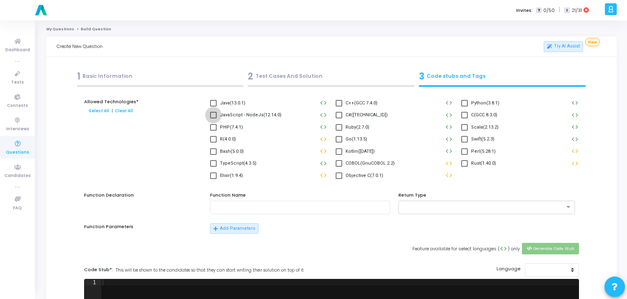
click at [232, 115] on span "JavaScript - NodeJs(12.14.0)" at bounding box center [251, 115] width 62 height 10
click at [213, 119] on input "JavaScript - NodeJs(12.14.0)" at bounding box center [213, 119] width 0 height 0
checkbox input "true"
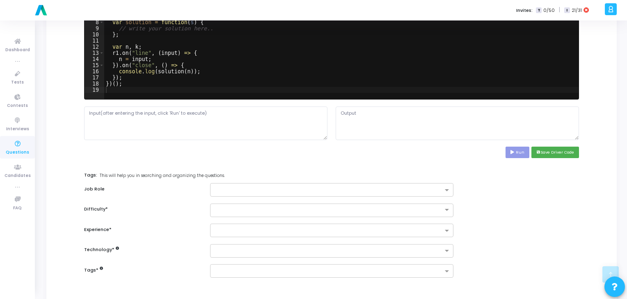
scroll to position [318, 0]
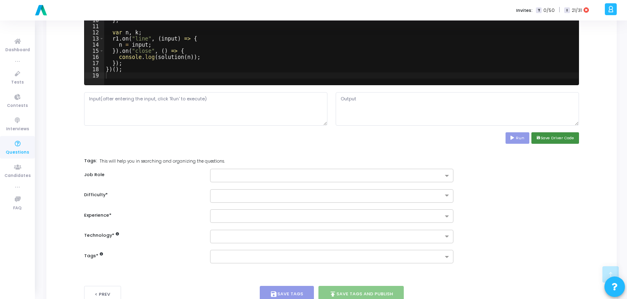
click at [311, 138] on button "save Save Driver Code" at bounding box center [555, 137] width 48 height 11
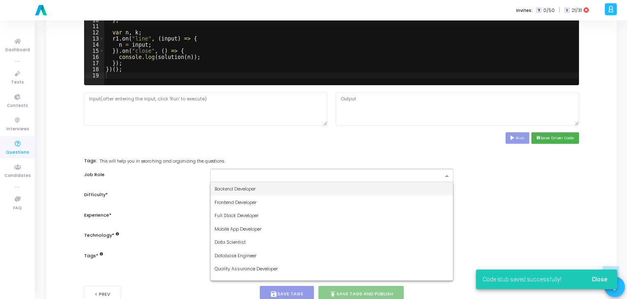
click at [311, 177] on input "text" at bounding box center [329, 176] width 228 height 7
click at [311, 201] on div "Frontend Developer" at bounding box center [331, 203] width 242 height 14
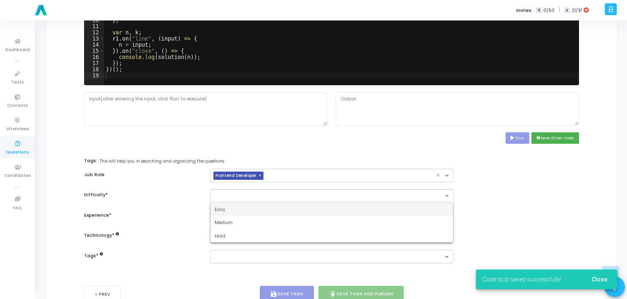
click at [311, 201] on ng-select "Easy Medium Hard" at bounding box center [331, 197] width 243 height 14
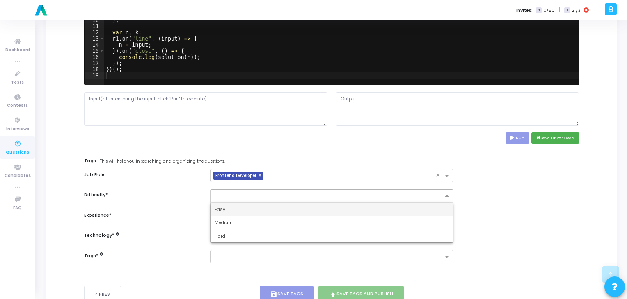
click at [310, 211] on div "Easy" at bounding box center [331, 210] width 242 height 14
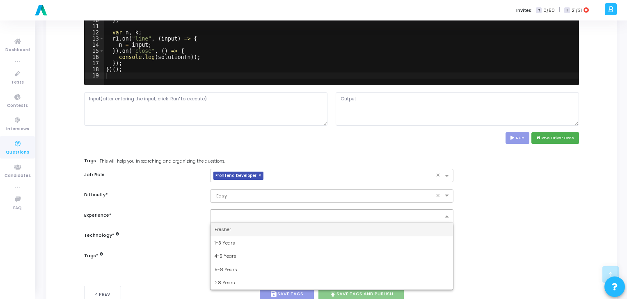
click at [310, 215] on input "text" at bounding box center [329, 217] width 228 height 7
click at [241, 231] on div "Fresher" at bounding box center [331, 230] width 242 height 14
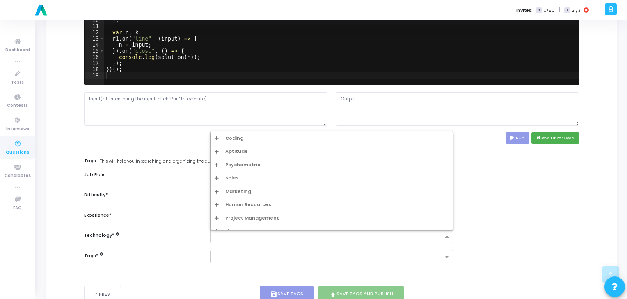
click at [243, 235] on input "text" at bounding box center [329, 237] width 228 height 7
type input "java"
click at [241, 215] on div "Javascript" at bounding box center [333, 218] width 229 height 7
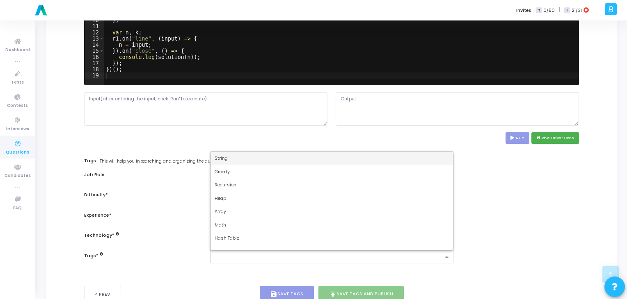
click at [231, 260] on input "text" at bounding box center [329, 257] width 228 height 7
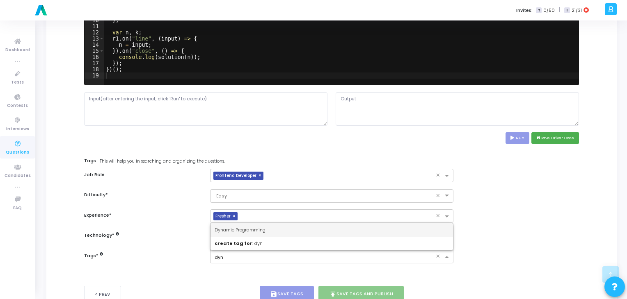
type input "dyna"
click at [277, 227] on div "Dynamic Programming" at bounding box center [331, 231] width 242 height 14
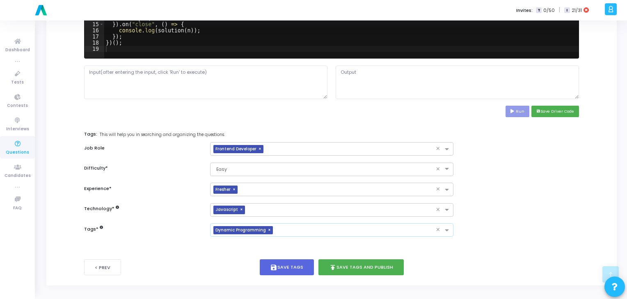
scroll to position [344, 0]
click at [311, 269] on button "publish Save Tags and Publish" at bounding box center [360, 268] width 85 height 16
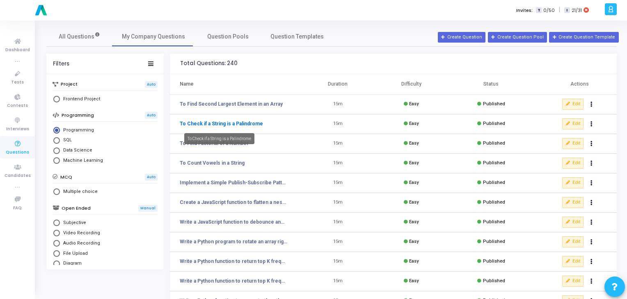
click at [256, 126] on link "To Check if a String is a Palindrome" at bounding box center [221, 123] width 83 height 7
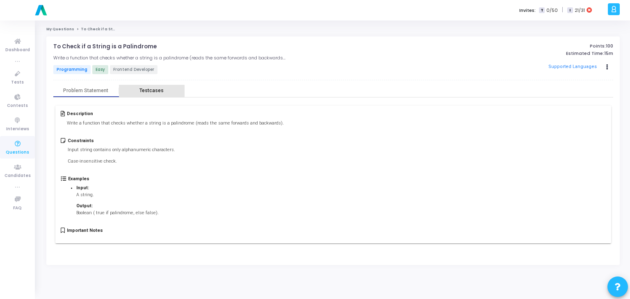
click at [153, 91] on div "Testcases" at bounding box center [151, 91] width 24 height 6
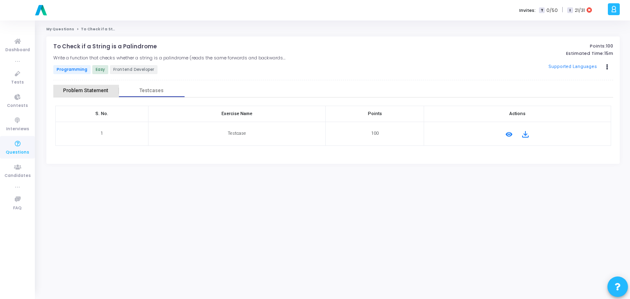
click at [96, 92] on div "Problem Statement" at bounding box center [85, 91] width 45 height 6
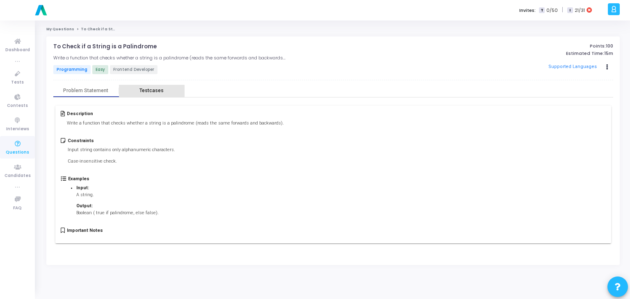
click at [156, 93] on div "Testcases" at bounding box center [151, 91] width 24 height 6
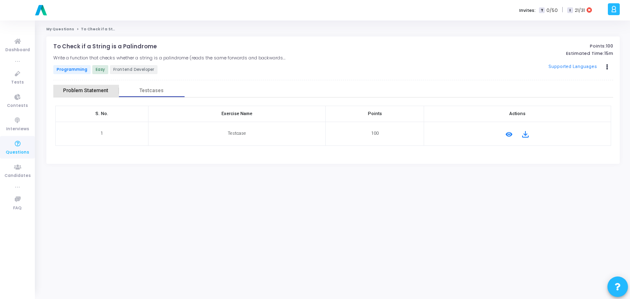
click at [97, 90] on div "Problem Statement" at bounding box center [85, 91] width 45 height 6
